Goal: Task Accomplishment & Management: Use online tool/utility

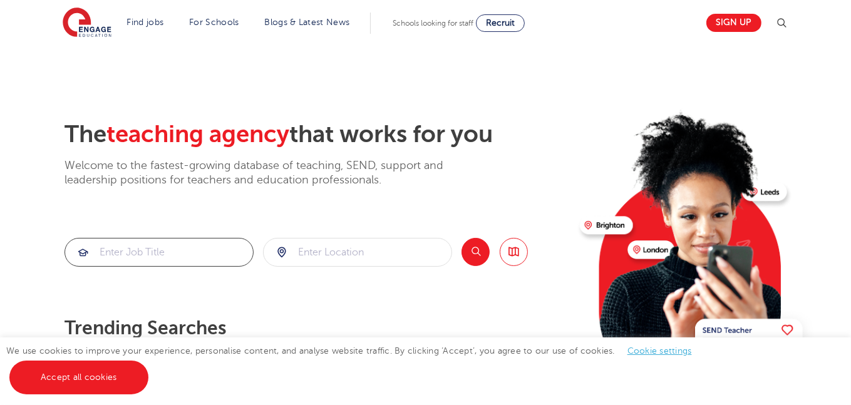
click at [182, 262] on input "search" at bounding box center [159, 253] width 188 height 28
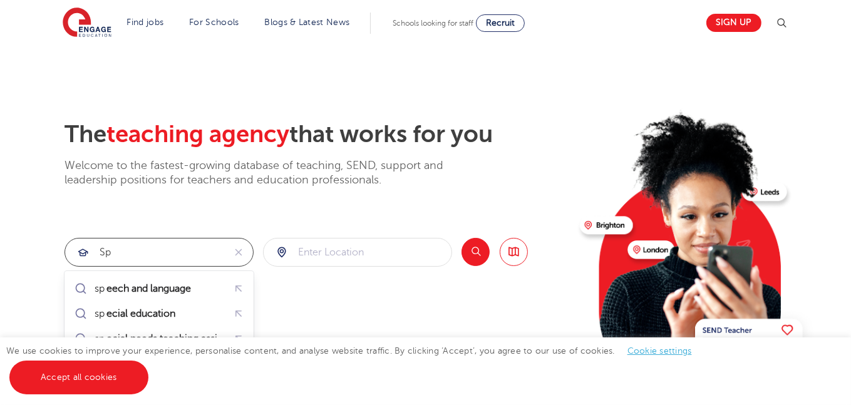
type input "s"
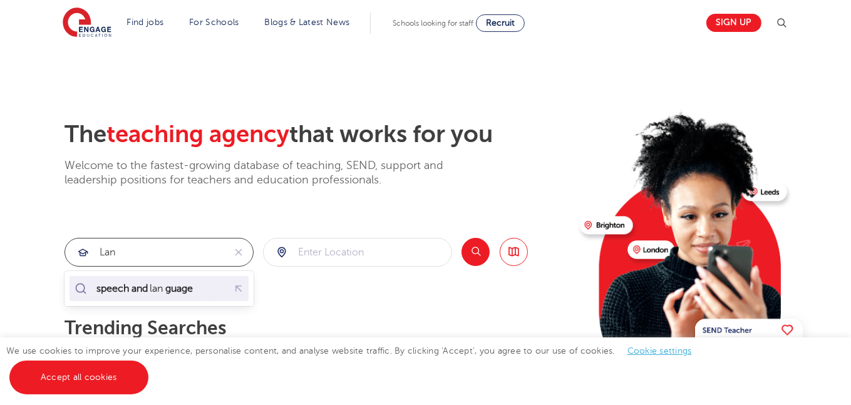
click at [186, 292] on mark "guage" at bounding box center [178, 288] width 31 height 15
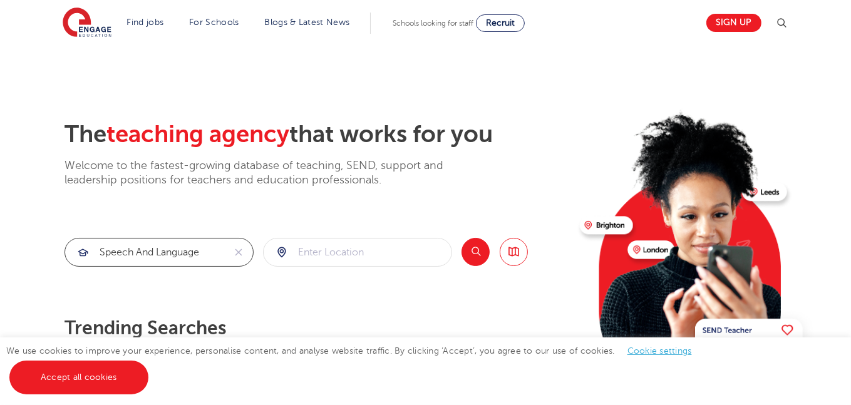
type input "speech and language"
click at [478, 256] on button "Search" at bounding box center [476, 252] width 28 height 28
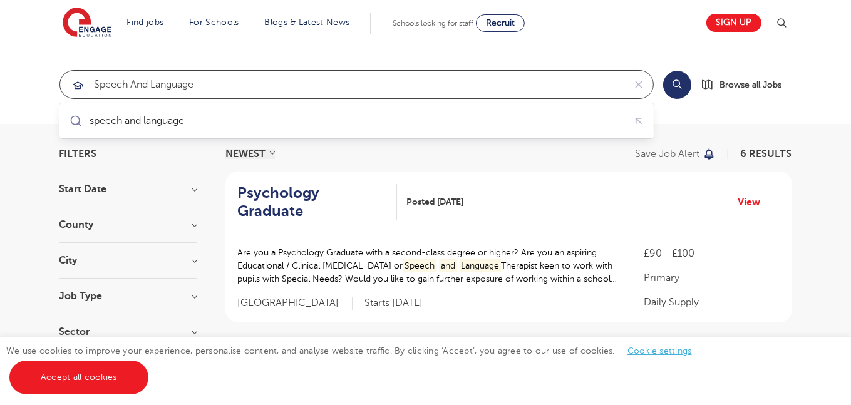
click at [484, 93] on input "speech and language" at bounding box center [342, 85] width 564 height 28
drag, startPoint x: 484, startPoint y: 93, endPoint x: 25, endPoint y: 132, distance: 460.7
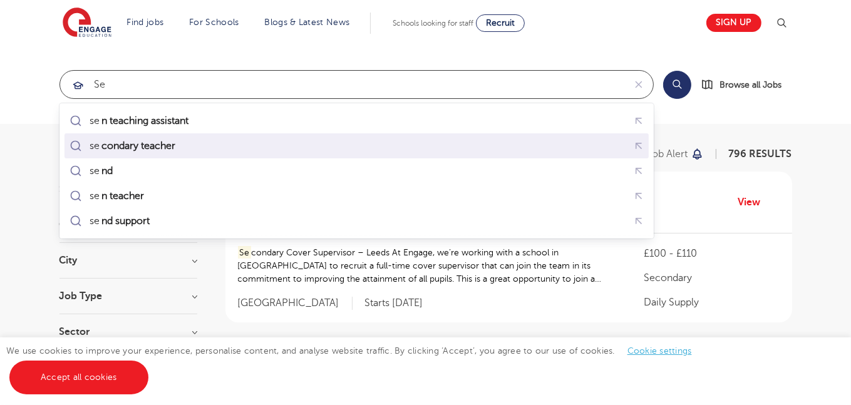
click at [187, 139] on div "se condary teacher" at bounding box center [356, 146] width 579 height 19
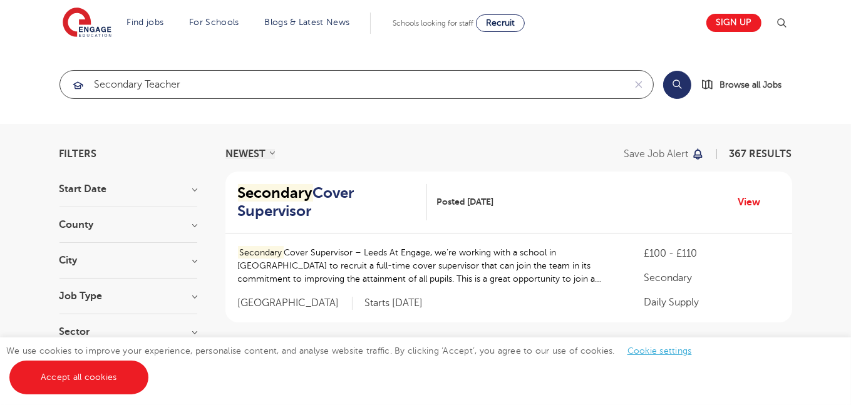
type input "secondary teacher"
click at [673, 82] on button "Search" at bounding box center [677, 85] width 28 height 28
click at [124, 375] on link "Accept all cookies" at bounding box center [78, 378] width 139 height 34
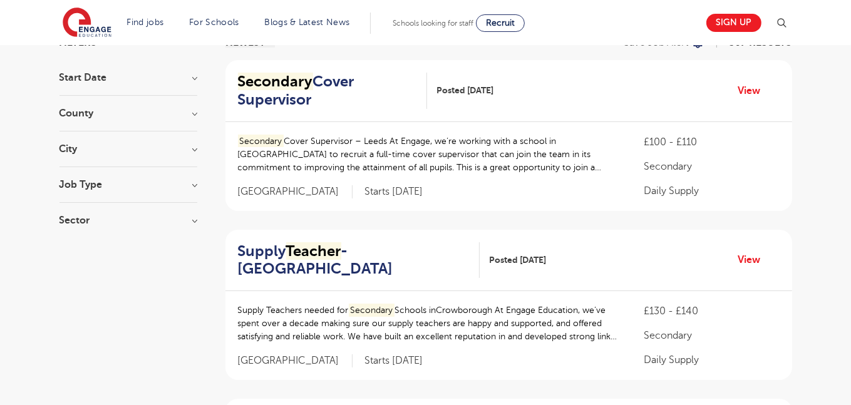
scroll to position [68, 0]
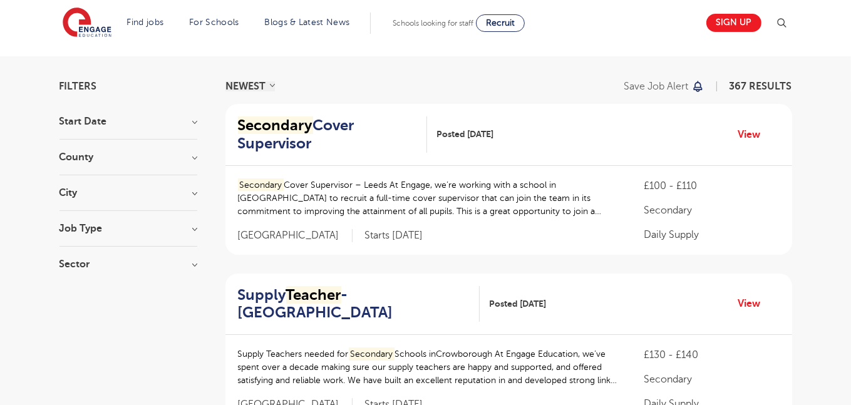
click at [118, 162] on div "County London 269 Hertfordshire 60 Leeds 9 East Sussex 7 Newham 5 Show more" at bounding box center [128, 163] width 138 height 23
click at [190, 160] on h3 "County" at bounding box center [128, 157] width 138 height 10
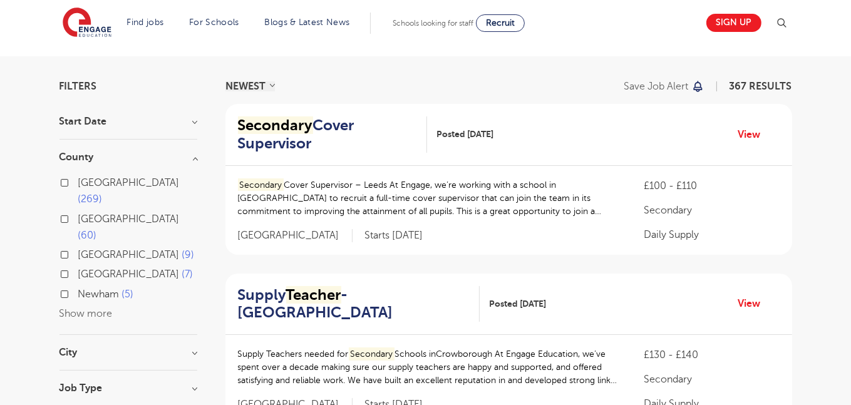
click at [78, 247] on label "Leeds 9" at bounding box center [136, 255] width 116 height 16
click at [78, 249] on input "Leeds 9" at bounding box center [82, 253] width 8 height 8
checkbox input "true"
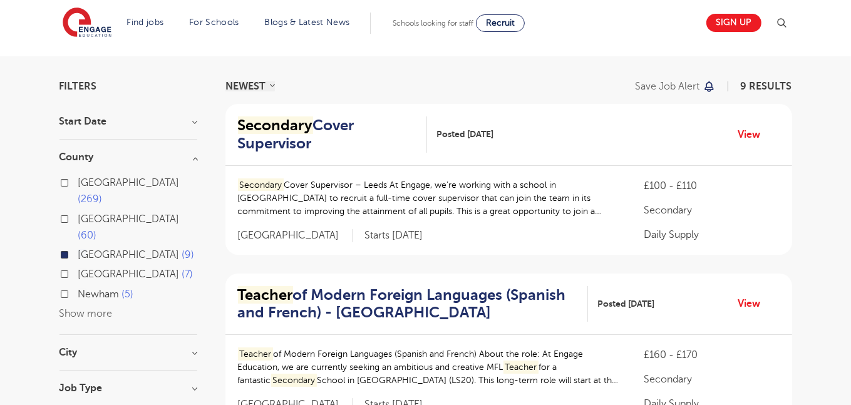
click at [75, 285] on div "London 269 Hertfordshire 60 Leeds 9 East Sussex 7 Newham 5 Show more" at bounding box center [128, 248] width 138 height 147
click at [83, 308] on button "Show more" at bounding box center [85, 313] width 53 height 11
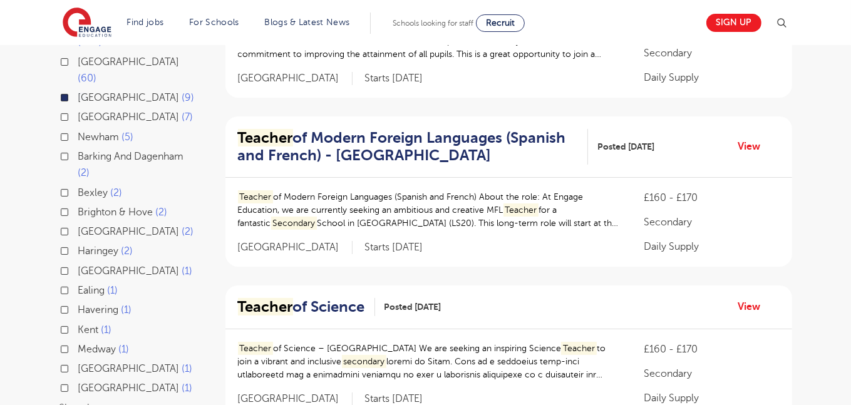
scroll to position [265, 0]
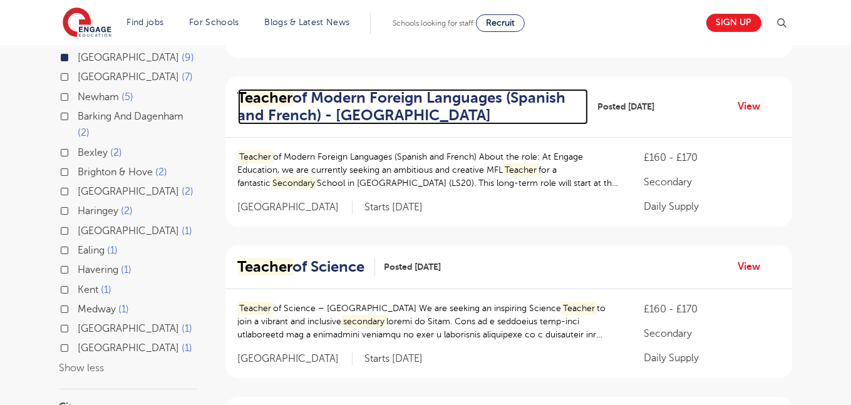
click at [434, 102] on h2 "Teacher of Modern Foreign Languages (Spanish and French) - Leeds" at bounding box center [408, 107] width 340 height 36
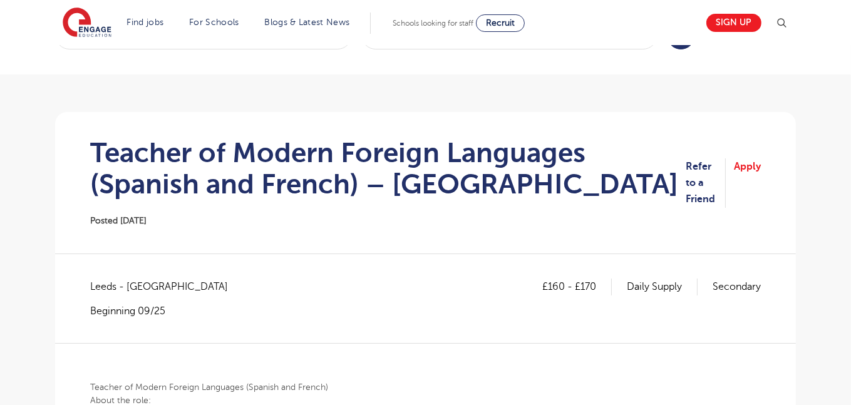
scroll to position [26, 0]
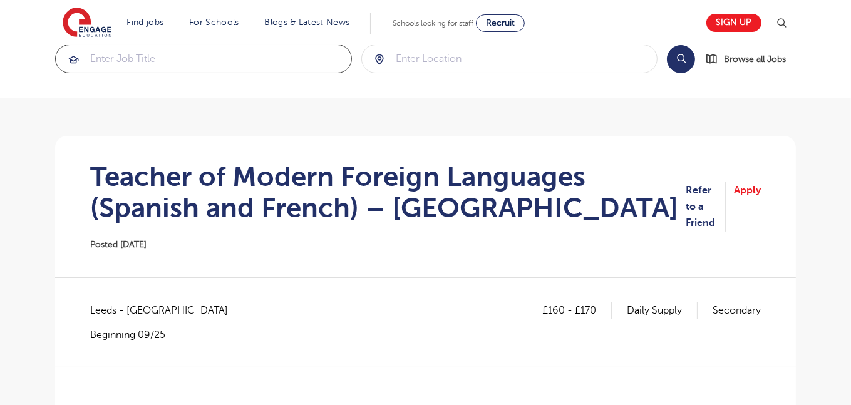
click at [217, 65] on input "search" at bounding box center [204, 59] width 296 height 28
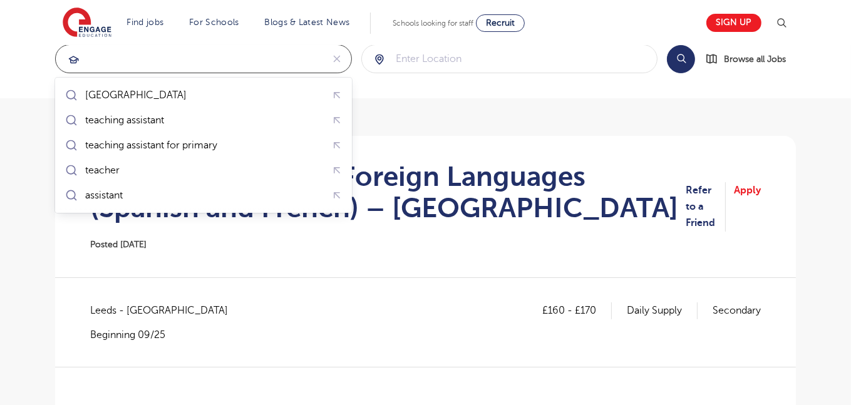
type input "l"
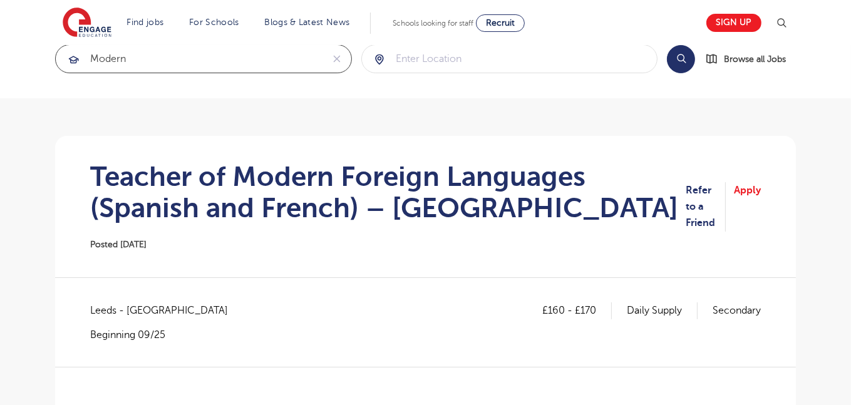
type input "modern"
click at [678, 65] on button "Search" at bounding box center [681, 59] width 28 height 28
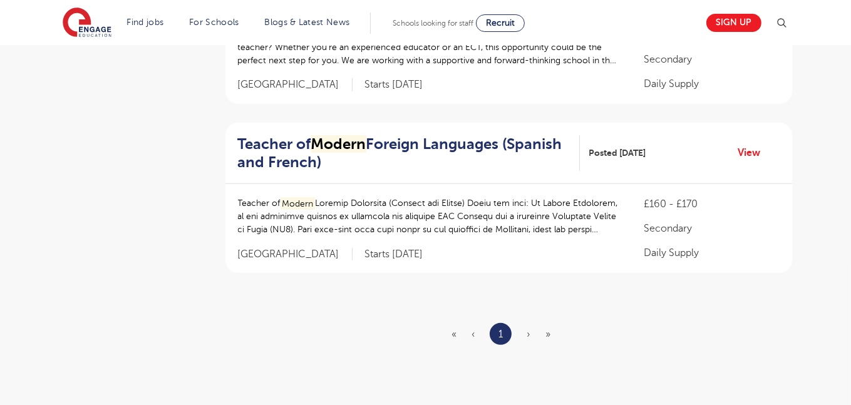
scroll to position [708, 0]
